Goal: Check status: Check status

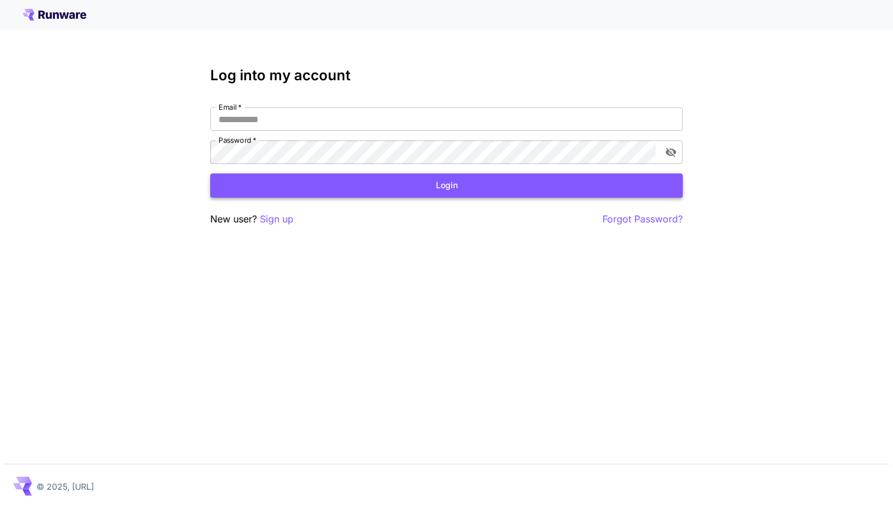
type input "**********"
click at [437, 181] on button "Login" at bounding box center [446, 186] width 472 height 24
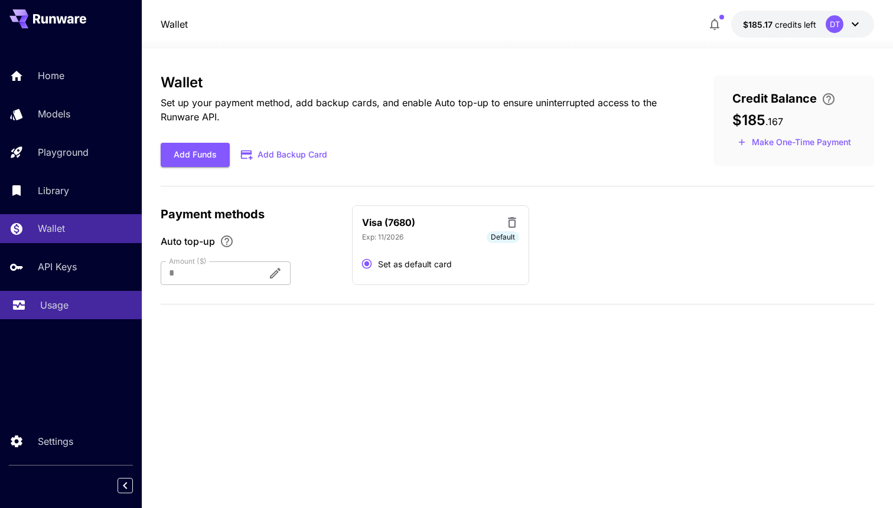
click at [48, 303] on p "Usage" at bounding box center [54, 305] width 28 height 14
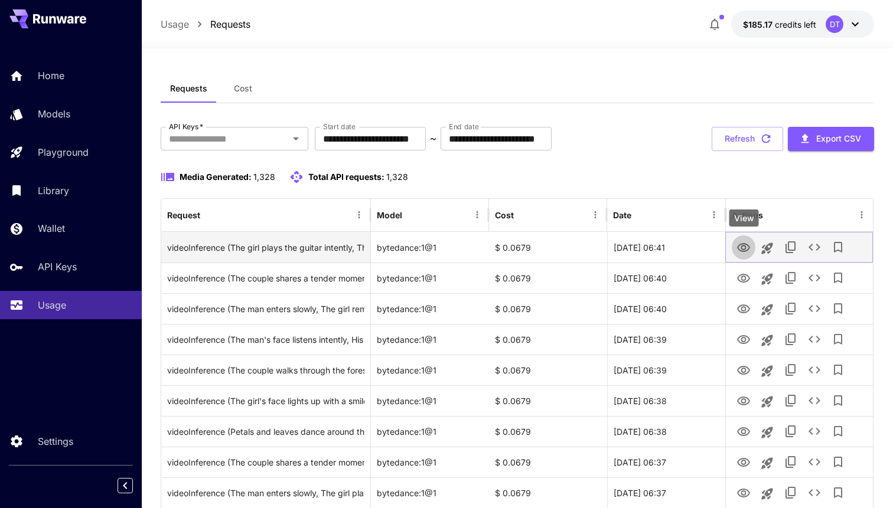
click at [743, 241] on icon "View" at bounding box center [743, 248] width 14 height 14
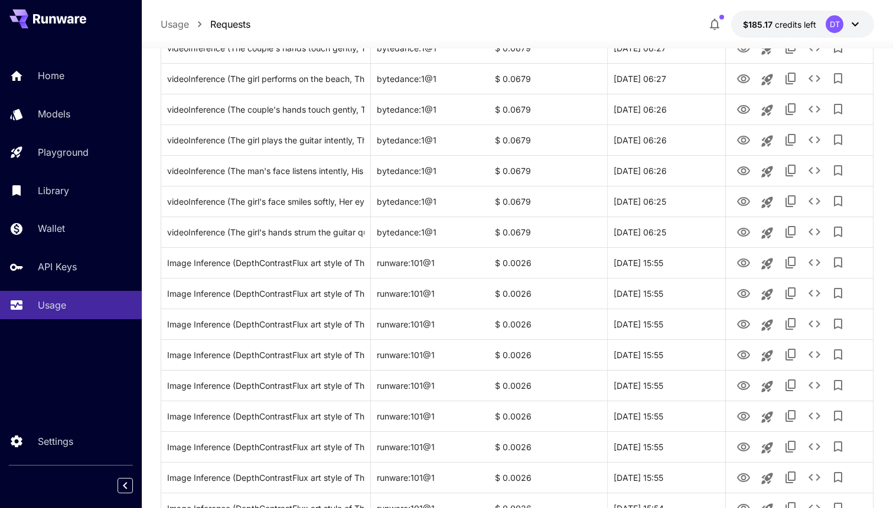
scroll to position [1326, 0]
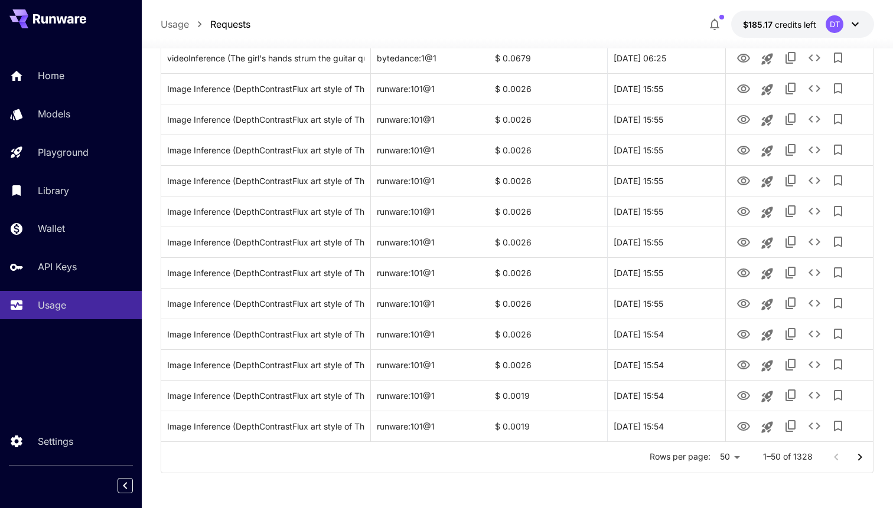
click at [859, 455] on icon "Go to next page" at bounding box center [860, 457] width 4 height 7
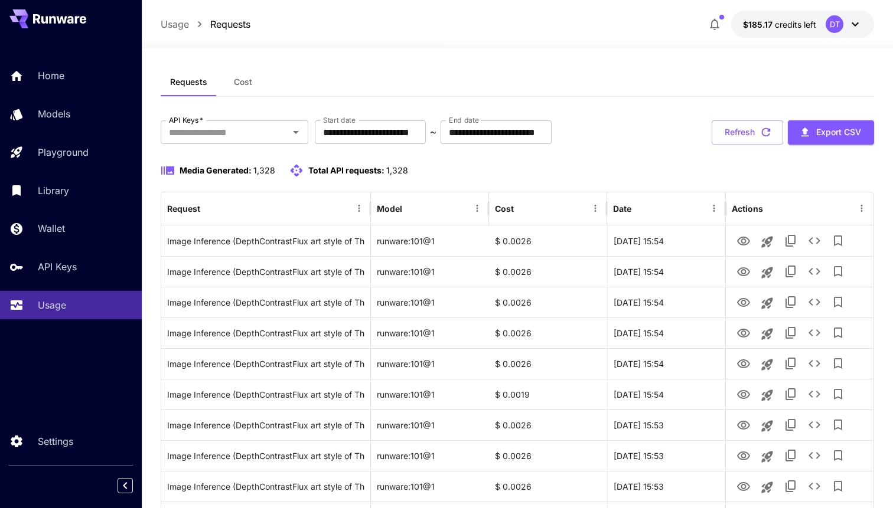
scroll to position [0, 0]
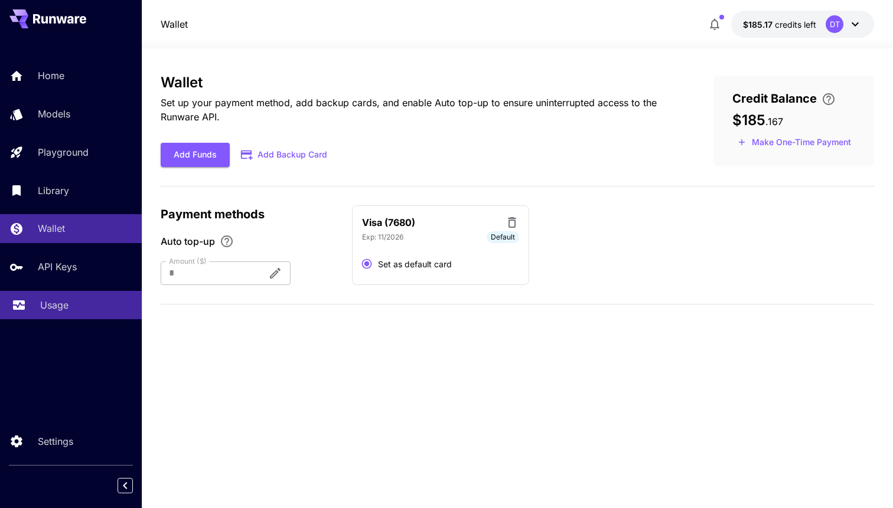
click at [60, 294] on link "Usage" at bounding box center [71, 305] width 142 height 29
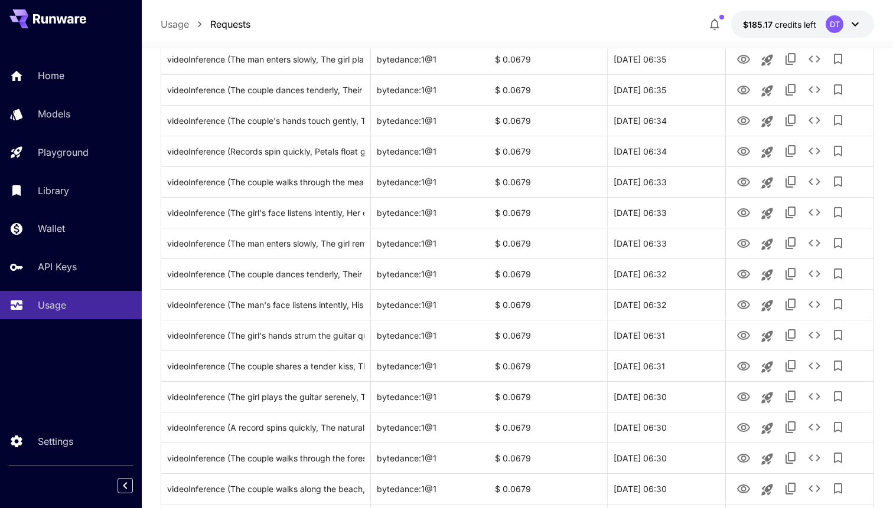
scroll to position [565, 0]
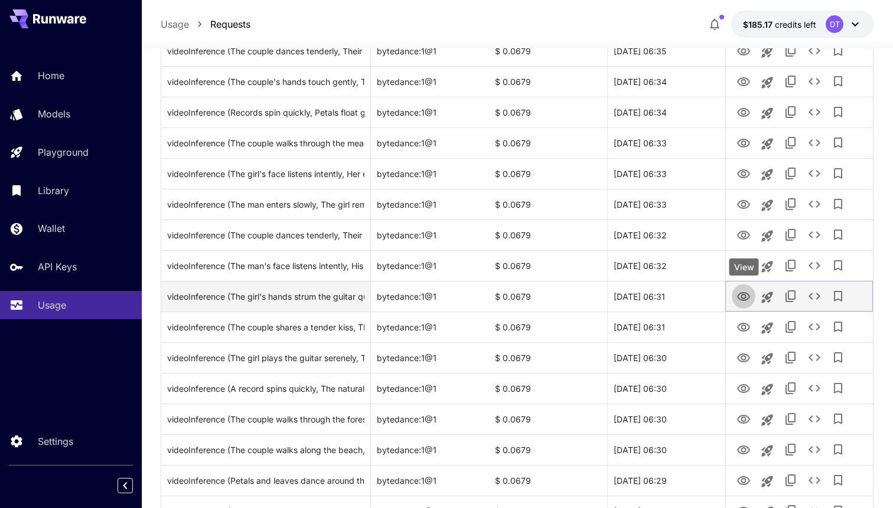
click at [748, 296] on icon "View" at bounding box center [743, 296] width 13 height 9
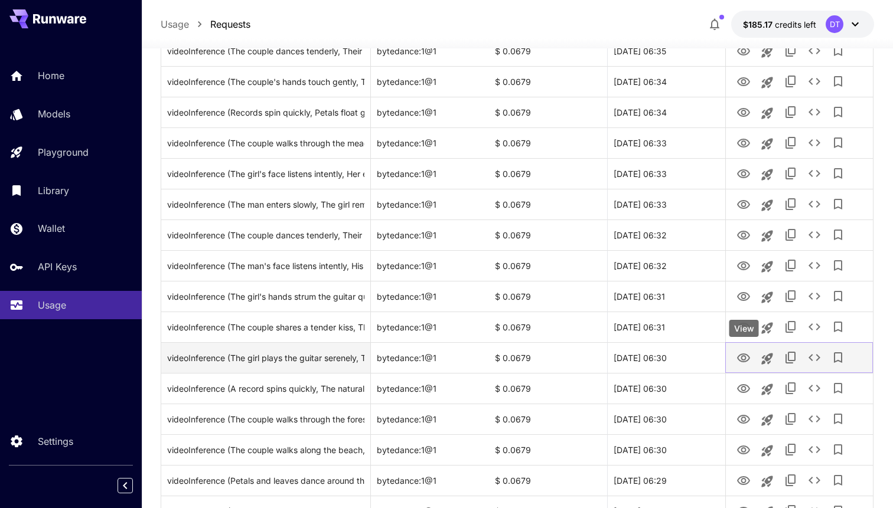
click at [746, 350] on link "View" at bounding box center [743, 357] width 14 height 15
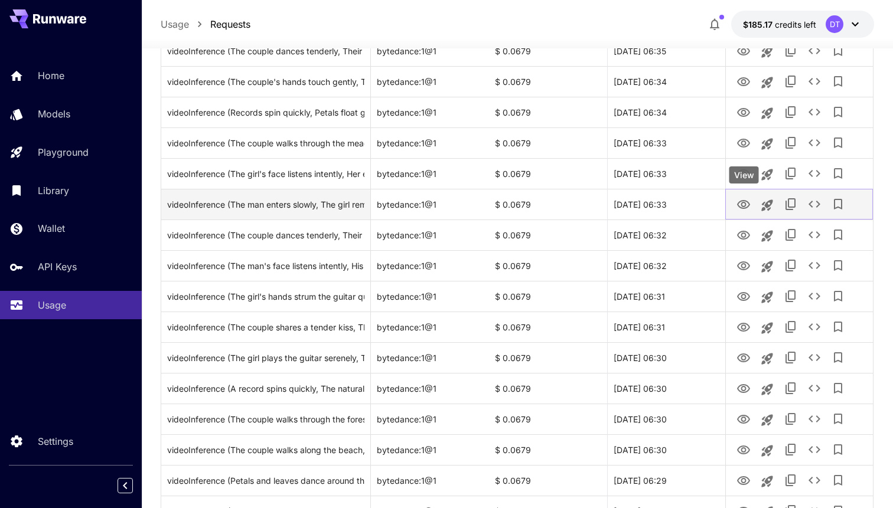
click at [746, 213] on button "View" at bounding box center [744, 204] width 24 height 24
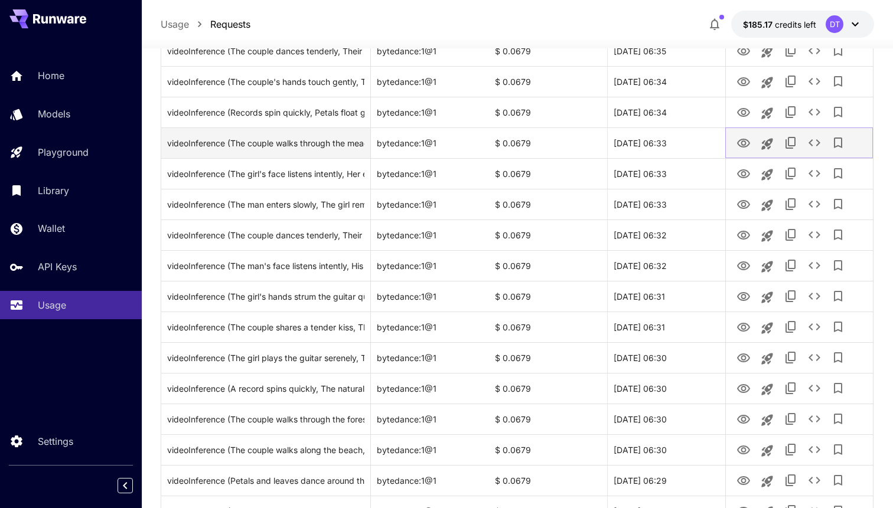
click at [738, 144] on icon "View" at bounding box center [743, 143] width 13 height 9
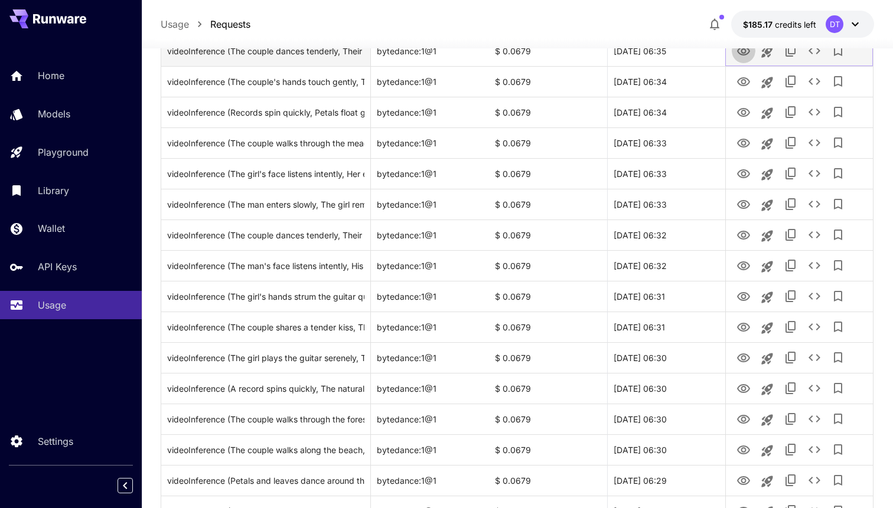
click at [743, 55] on icon "View" at bounding box center [743, 51] width 14 height 14
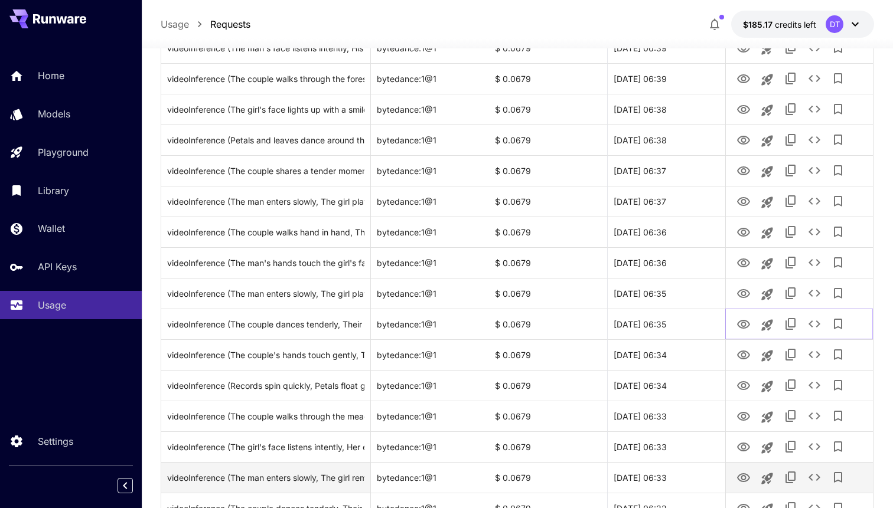
scroll to position [206, 0]
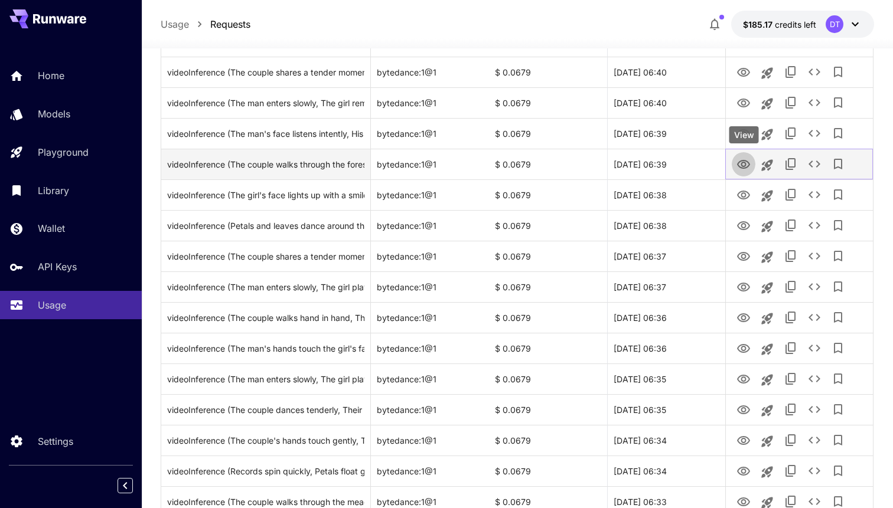
click at [754, 162] on button "View" at bounding box center [744, 164] width 24 height 24
click at [745, 166] on icon "View" at bounding box center [743, 165] width 14 height 14
